Goal: Obtain resource: Download file/media

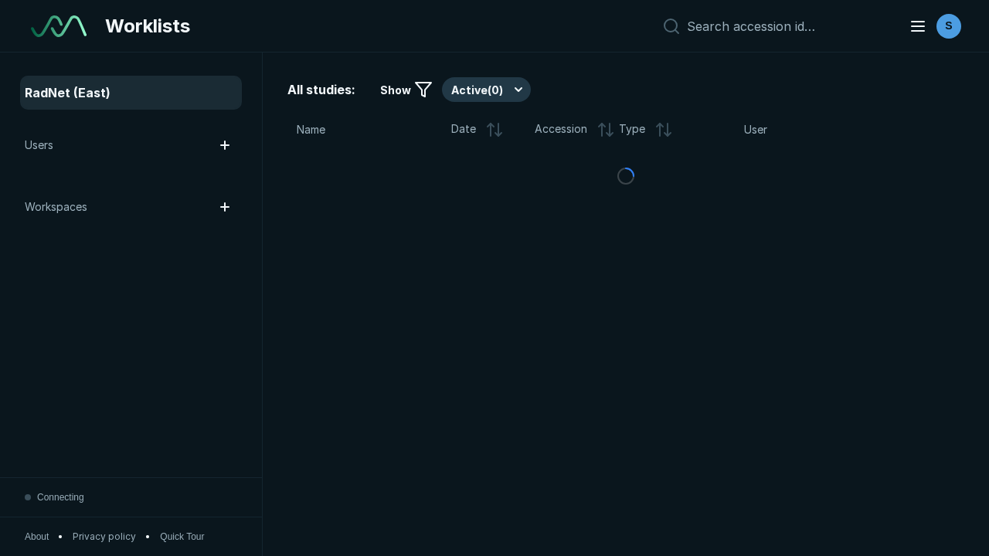
scroll to position [4220, 6437]
